Goal: Transaction & Acquisition: Subscribe to service/newsletter

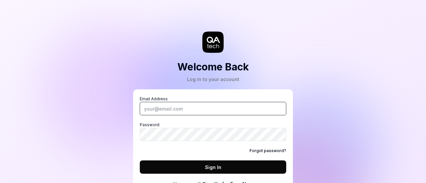
click at [245, 111] on input "Email Address" at bounding box center [213, 108] width 146 height 13
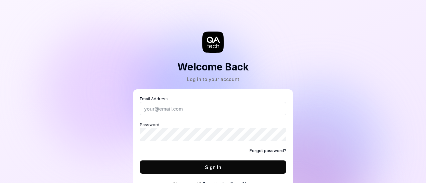
scroll to position [4, 0]
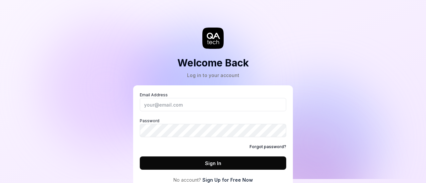
click at [215, 182] on link "Sign Up for Free Now" at bounding box center [227, 180] width 51 height 7
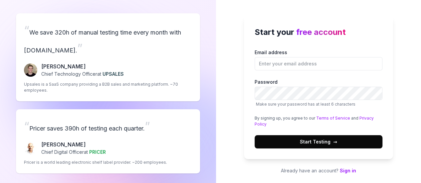
click at [303, 143] on span "Start Testing →" at bounding box center [318, 141] width 37 height 7
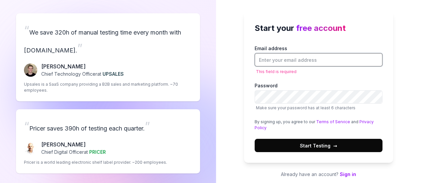
click at [279, 57] on input "Email address" at bounding box center [318, 59] width 128 height 13
type input "[EMAIL_ADDRESS][DOMAIN_NAME]"
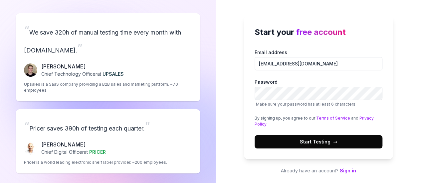
click at [327, 141] on span "Start Testing →" at bounding box center [318, 141] width 37 height 7
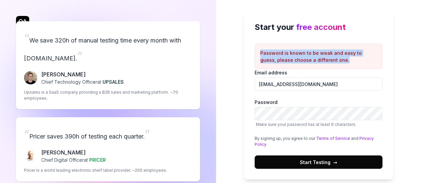
drag, startPoint x: 343, startPoint y: 62, endPoint x: 247, endPoint y: 51, distance: 97.0
click at [247, 51] on div "Start your free account Password is known to be weak and easy to guess, please …" at bounding box center [318, 95] width 149 height 169
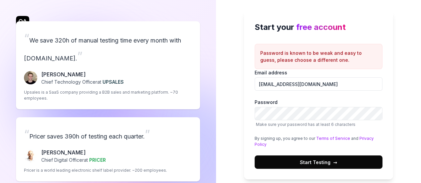
click at [312, 161] on span "Start Testing →" at bounding box center [318, 162] width 37 height 7
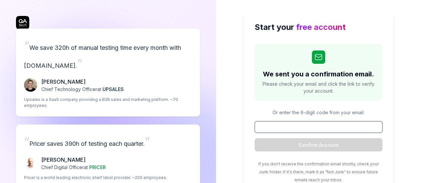
paste input "157182"
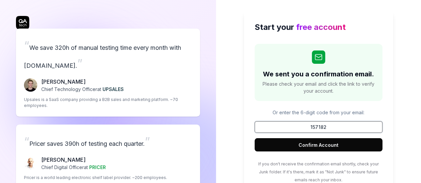
type input "157182"
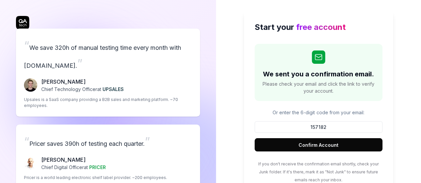
click at [312, 144] on button "Confirm Account" at bounding box center [318, 144] width 128 height 13
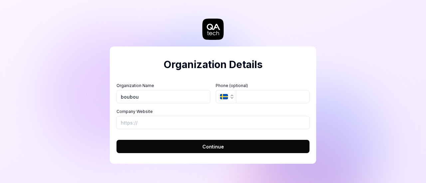
type input "boubou"
click at [224, 150] on button "Continue" at bounding box center [212, 146] width 193 height 13
